Goal: Check status: Check status

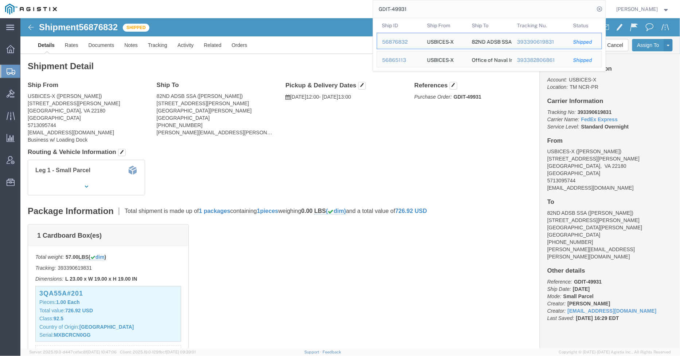
click at [460, 3] on input "GDIT-49931" at bounding box center [483, 8] width 221 height 17
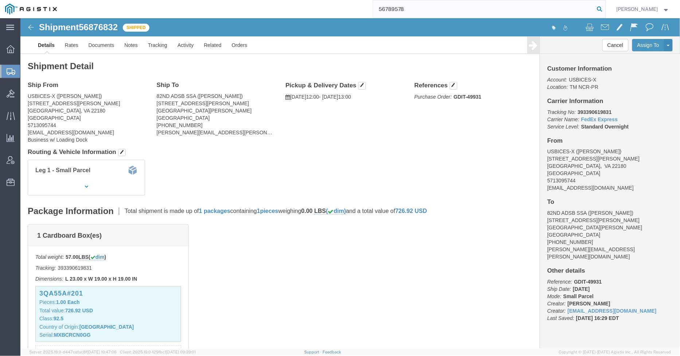
type input "56789578"
click at [600, 10] on icon at bounding box center [599, 9] width 10 height 10
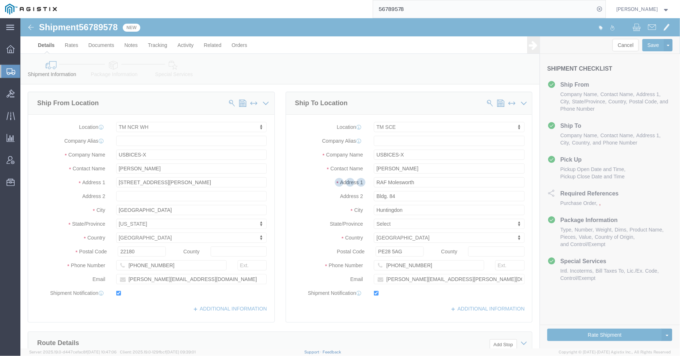
select select "69651"
select select "34240"
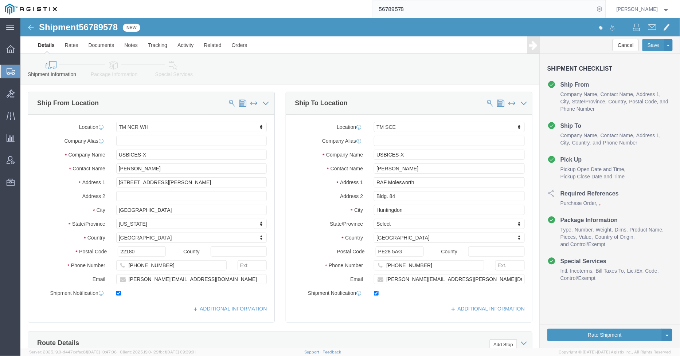
click link "Package Information"
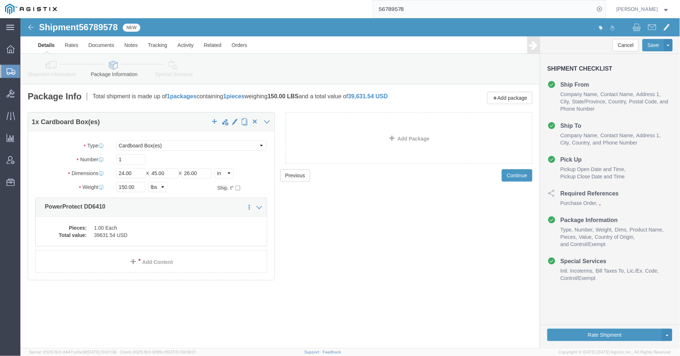
click icon
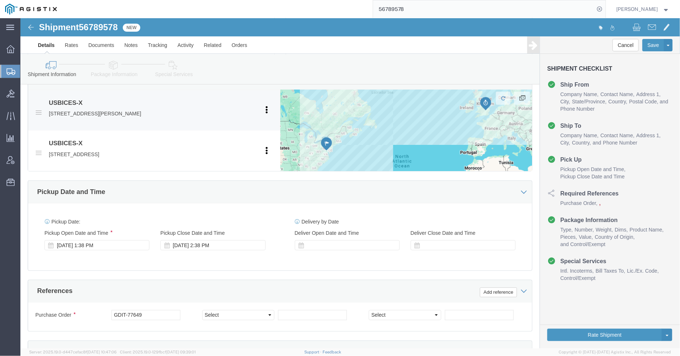
scroll to position [364, 0]
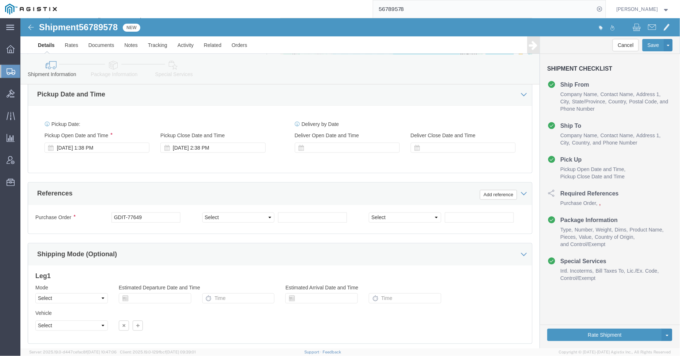
drag, startPoint x: 87, startPoint y: 46, endPoint x: 91, endPoint y: 45, distance: 3.7
click icon
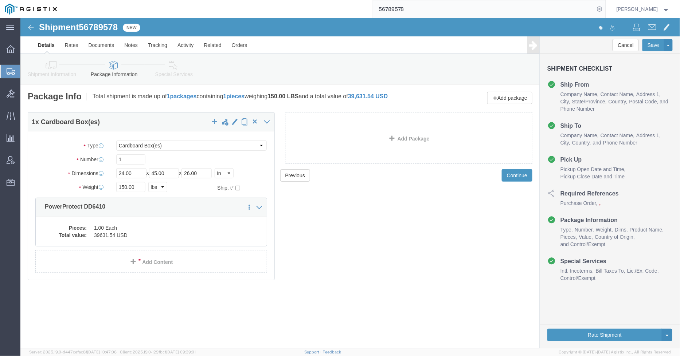
click icon
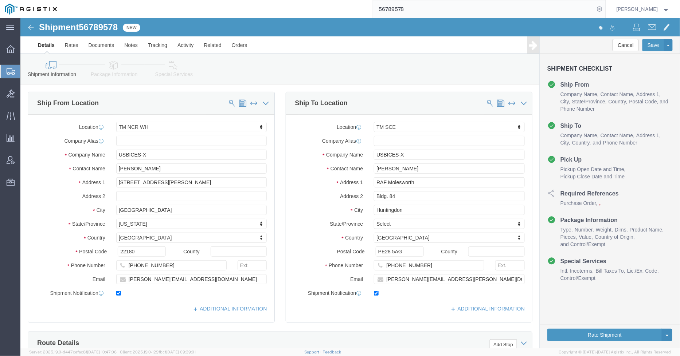
click icon
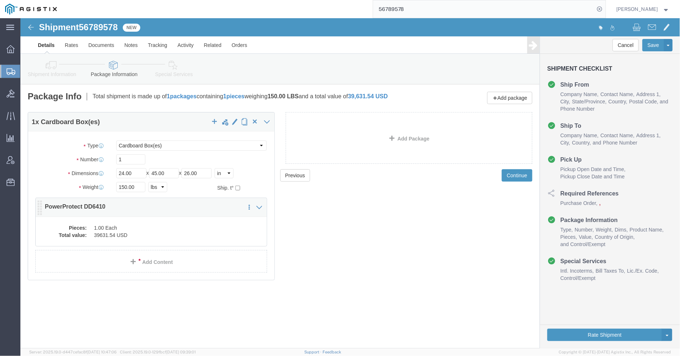
click div "Pieces: 1.00 Each Total value: 39631.54 USD"
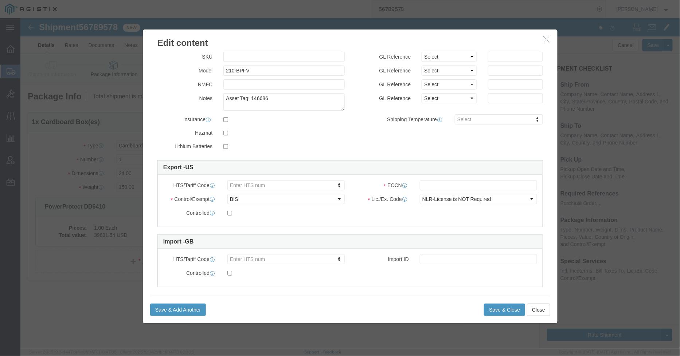
scroll to position [103, 0]
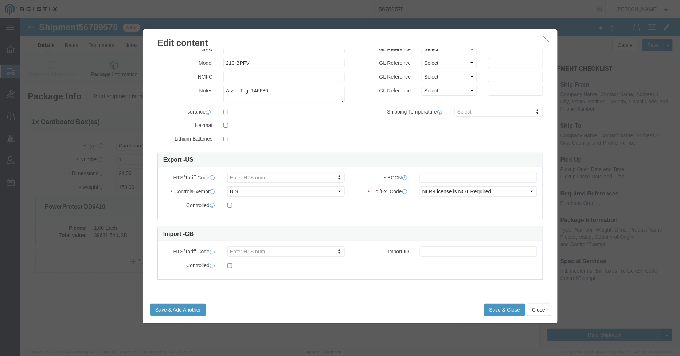
click h3 "Edit content"
click icon "button"
